Goal: Task Accomplishment & Management: Manage account settings

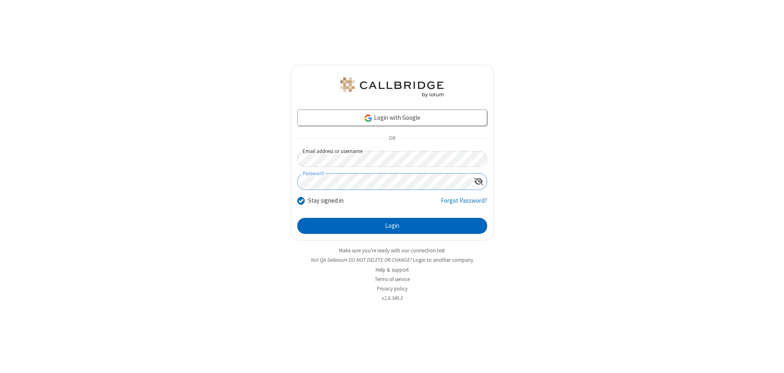
click at [392, 226] on button "Login" at bounding box center [392, 226] width 190 height 16
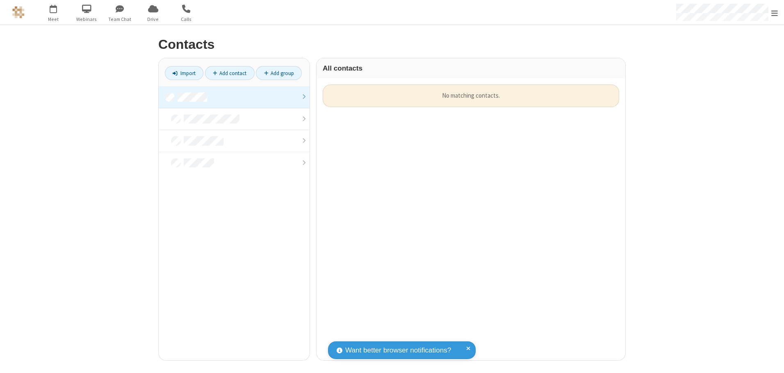
scroll to position [276, 303]
click at [234, 97] on link at bounding box center [234, 97] width 151 height 22
click at [230, 73] on link "Add contact" at bounding box center [230, 73] width 50 height 14
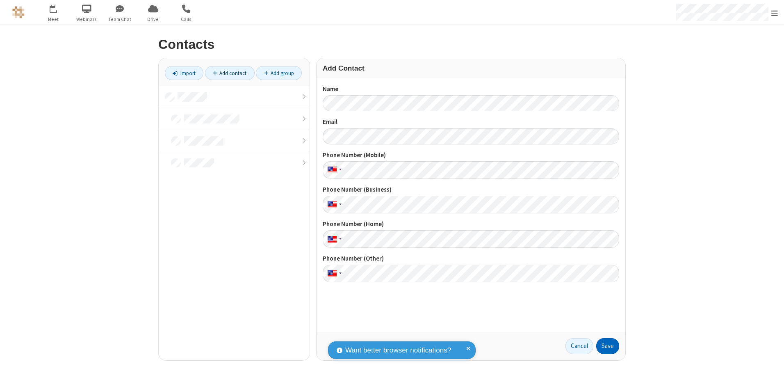
click at [608, 346] on button "Save" at bounding box center [607, 346] width 23 height 16
